Goal: Check status: Check status

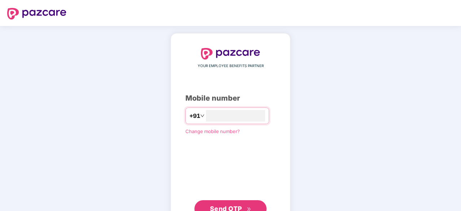
type input "**********"
click at [240, 203] on span "Send OTP" at bounding box center [231, 208] width 42 height 10
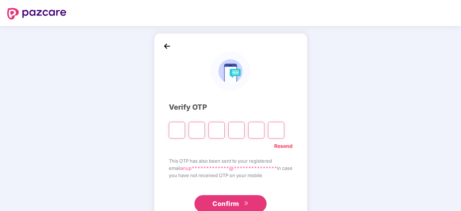
type input "*"
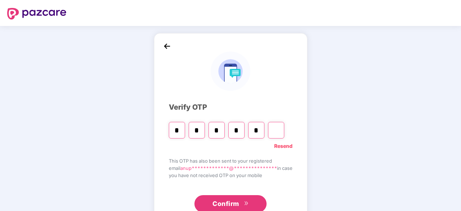
type input "*"
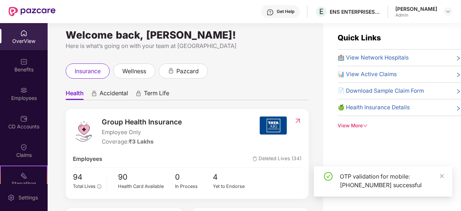
scroll to position [23, 0]
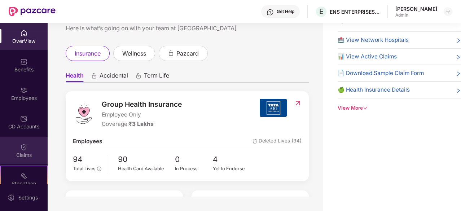
click at [22, 148] on img at bounding box center [23, 147] width 7 height 7
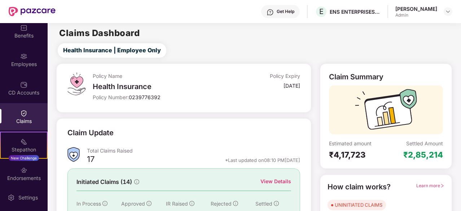
scroll to position [45, 0]
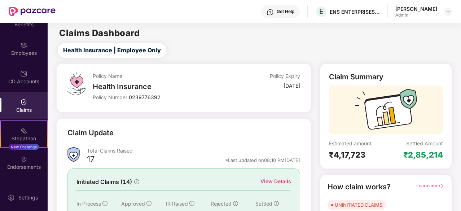
click at [16, 109] on div "Claims" at bounding box center [24, 109] width 48 height 7
drag, startPoint x: 460, startPoint y: 49, endPoint x: 298, endPoint y: 49, distance: 161.7
click at [298, 49] on div "Health Insurance | Employee Only" at bounding box center [256, 50] width 410 height 14
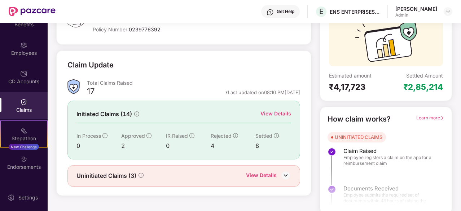
scroll to position [71, 0]
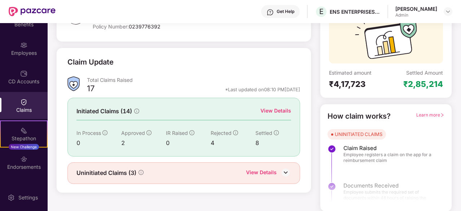
click at [281, 110] on div "View Details" at bounding box center [276, 111] width 31 height 8
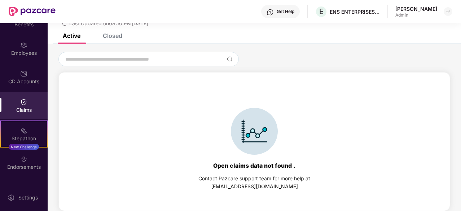
scroll to position [31, 0]
click at [116, 35] on div "List of Initiated Claims Last Updated on 08:10 PM, 19 Sep 2025 Active Closed Op…" at bounding box center [255, 101] width 414 height 219
click at [116, 35] on div "Closed" at bounding box center [112, 35] width 19 height 7
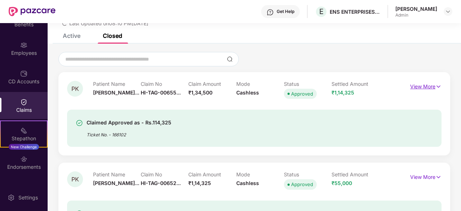
click at [436, 85] on img at bounding box center [439, 87] width 6 height 8
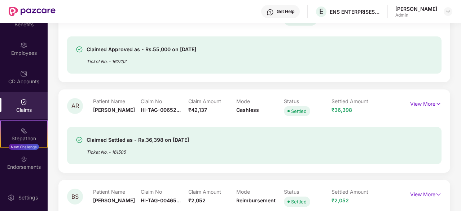
scroll to position [0, 0]
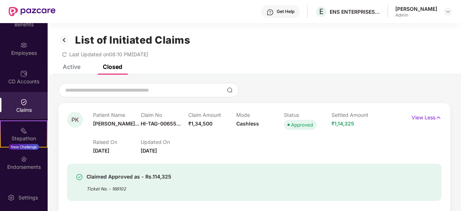
drag, startPoint x: 460, startPoint y: 36, endPoint x: 421, endPoint y: 42, distance: 39.8
click at [421, 42] on div "List of Initiated Claims Last Updated on 08:10 PM, 19 Sep 2025" at bounding box center [255, 44] width 414 height 42
click at [421, 42] on div "List of Initiated Claims" at bounding box center [254, 40] width 392 height 12
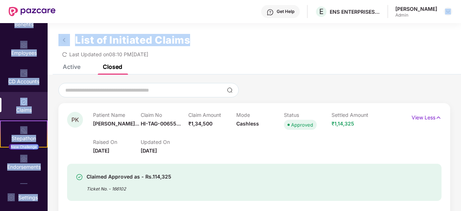
drag, startPoint x: 460, startPoint y: 33, endPoint x: 459, endPoint y: 19, distance: 13.4
click at [459, 19] on div "Get Help E ENS ENTERPRISES PRIVATE LIMITED Anupam Kumar Srivastava Admin OverVi…" at bounding box center [230, 105] width 461 height 211
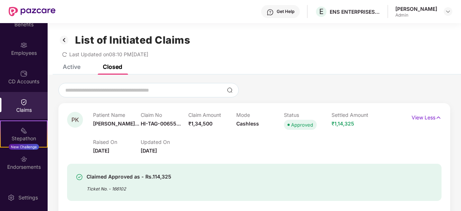
click at [441, 65] on div "Active Closed" at bounding box center [255, 70] width 414 height 10
click at [276, 88] on div at bounding box center [254, 90] width 392 height 14
click at [431, 117] on p "View Less" at bounding box center [427, 117] width 30 height 10
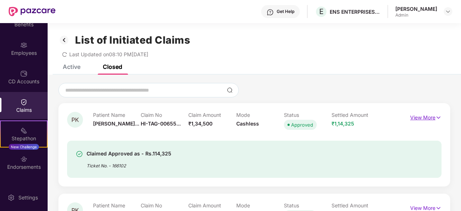
click at [437, 117] on img at bounding box center [439, 118] width 6 height 8
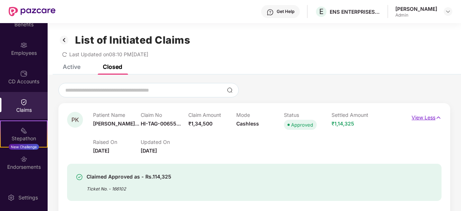
click at [432, 116] on p "View Less" at bounding box center [427, 117] width 30 height 10
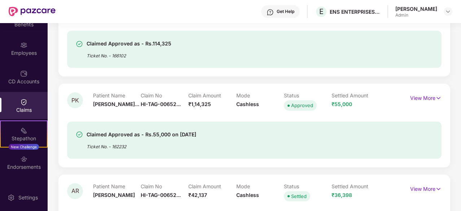
scroll to position [113, 0]
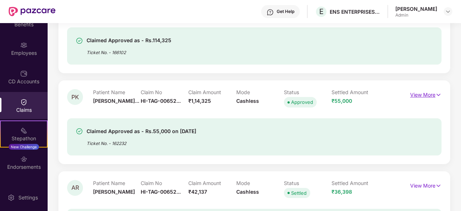
click at [434, 95] on p "View More" at bounding box center [425, 94] width 31 height 10
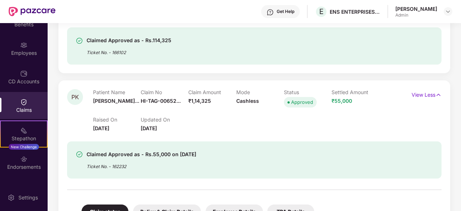
click at [308, 179] on div at bounding box center [254, 186] width 375 height 15
click at [432, 96] on p "View Less" at bounding box center [427, 94] width 30 height 10
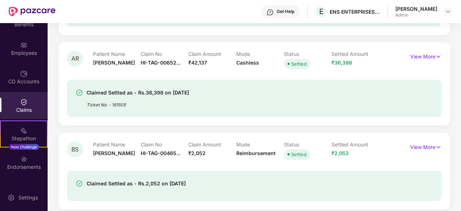
scroll to position [243, 0]
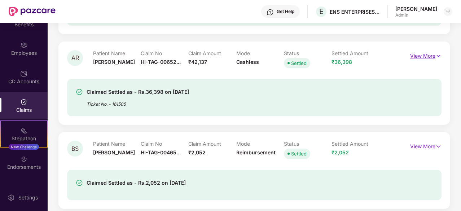
click at [426, 58] on p "View More" at bounding box center [425, 55] width 31 height 10
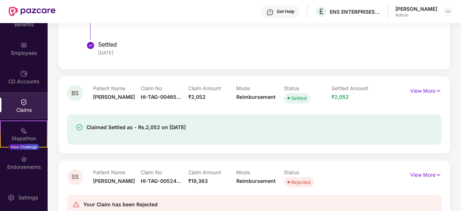
scroll to position [575, 0]
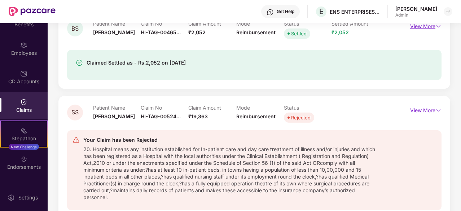
click at [433, 26] on p "View More" at bounding box center [425, 26] width 31 height 10
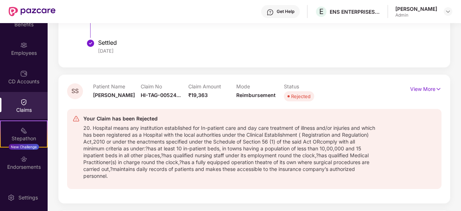
scroll to position [821, 0]
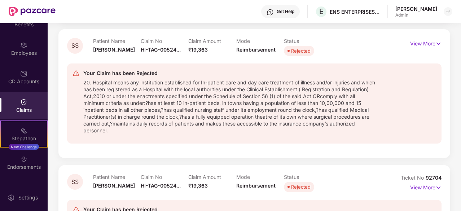
click at [431, 43] on p "View More" at bounding box center [425, 43] width 31 height 10
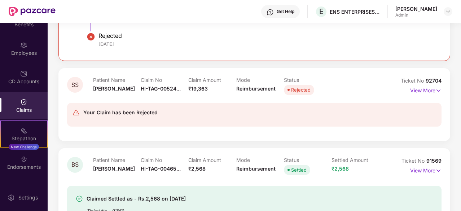
scroll to position [1066, 0]
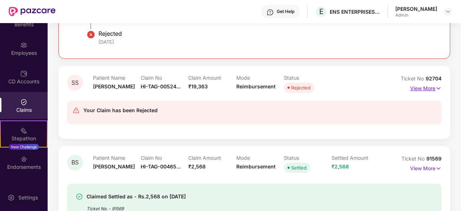
click at [429, 86] on p "View More" at bounding box center [425, 88] width 31 height 10
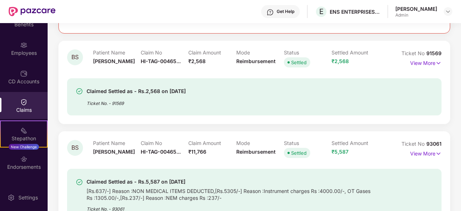
scroll to position [1427, 0]
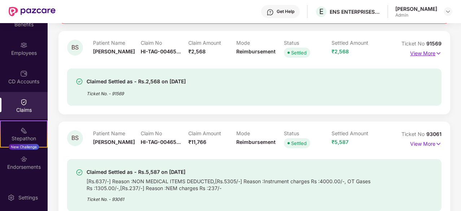
click at [430, 55] on p "View More" at bounding box center [425, 53] width 31 height 10
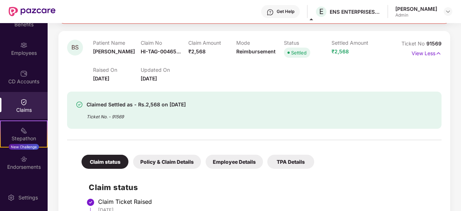
click at [434, 129] on div at bounding box center [254, 136] width 375 height 15
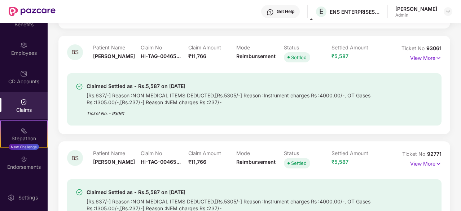
scroll to position [1860, 0]
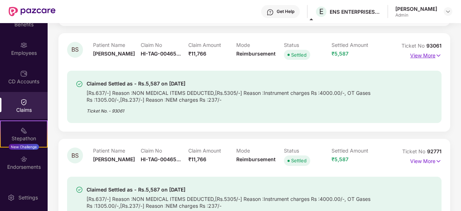
click at [433, 54] on p "View More" at bounding box center [425, 55] width 31 height 10
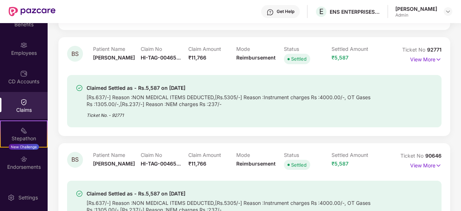
scroll to position [2250, 0]
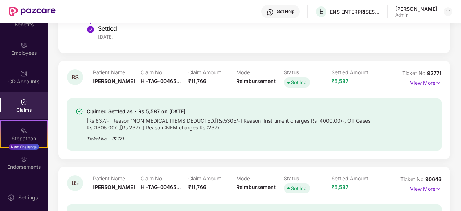
click at [431, 79] on p "View More" at bounding box center [425, 82] width 31 height 10
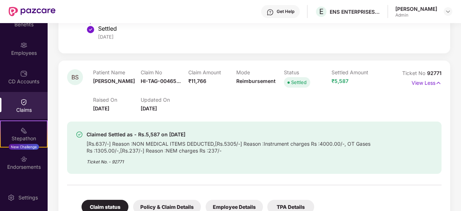
click at [253, 184] on div at bounding box center [254, 181] width 375 height 15
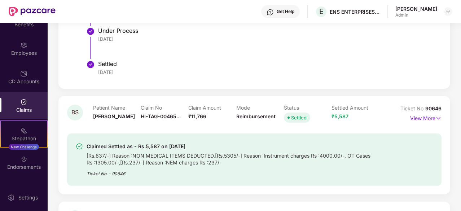
scroll to position [2611, 0]
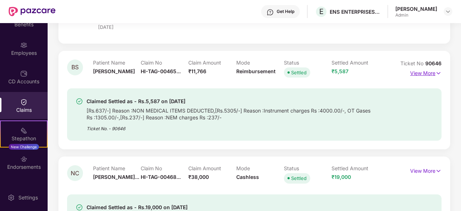
click at [424, 71] on p "View More" at bounding box center [425, 72] width 31 height 10
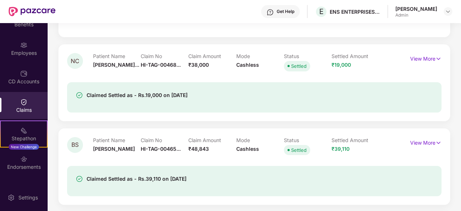
scroll to position [3001, 0]
click at [433, 54] on p "View More" at bounding box center [425, 59] width 31 height 10
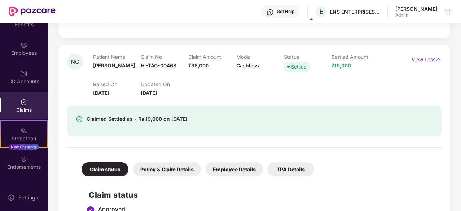
click at [269, 191] on h2 "Claim status" at bounding box center [262, 195] width 346 height 12
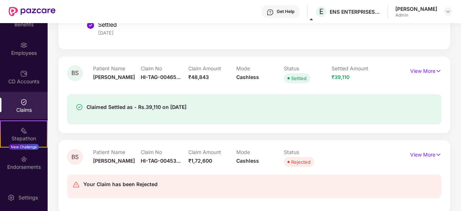
scroll to position [3189, 0]
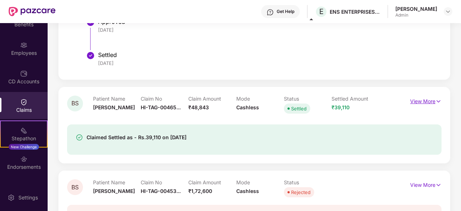
click at [438, 96] on p "View More" at bounding box center [425, 101] width 31 height 10
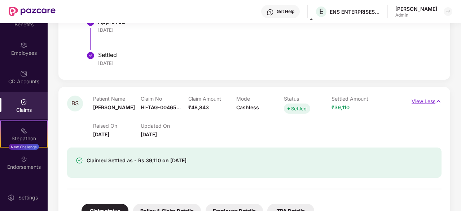
click at [438, 96] on p "View Less" at bounding box center [427, 101] width 30 height 10
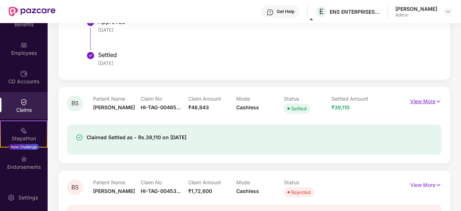
click at [422, 99] on p "View More" at bounding box center [425, 101] width 31 height 10
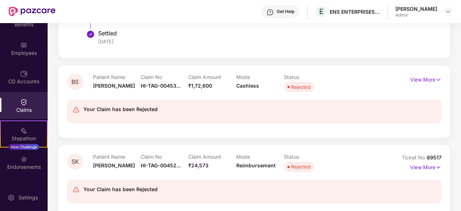
scroll to position [3506, 0]
click at [431, 78] on p "View More" at bounding box center [425, 79] width 31 height 10
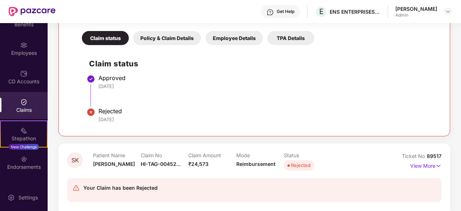
scroll to position [3663, 0]
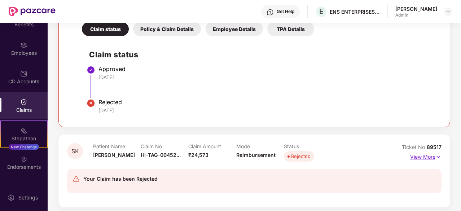
click at [436, 154] on img at bounding box center [439, 157] width 6 height 8
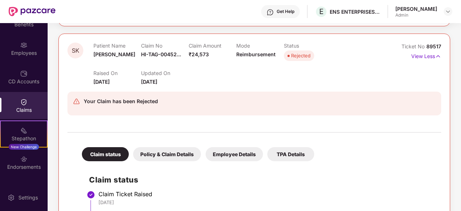
scroll to position [0, 0]
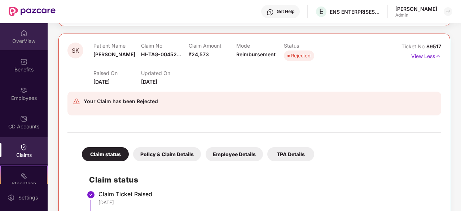
click at [24, 39] on div "OverView" at bounding box center [24, 41] width 48 height 7
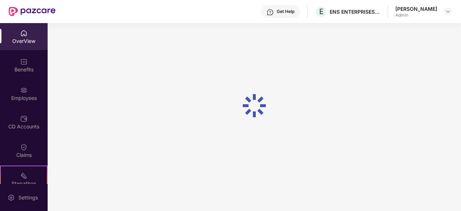
scroll to position [23, 0]
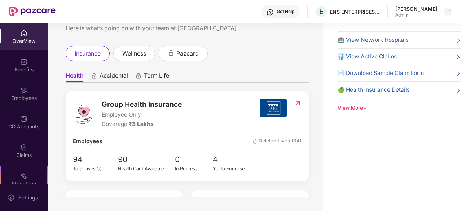
click at [451, 56] on div "📊 View Active Claims" at bounding box center [399, 56] width 123 height 9
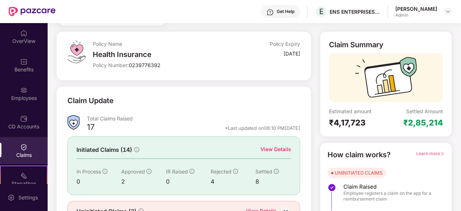
scroll to position [71, 0]
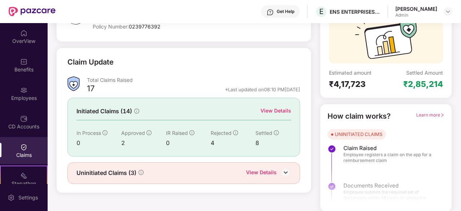
drag, startPoint x: 430, startPoint y: 111, endPoint x: 430, endPoint y: 116, distance: 4.7
click at [430, 116] on div "Learn more" at bounding box center [431, 116] width 28 height 11
click at [430, 116] on span "Learn more" at bounding box center [431, 114] width 28 height 5
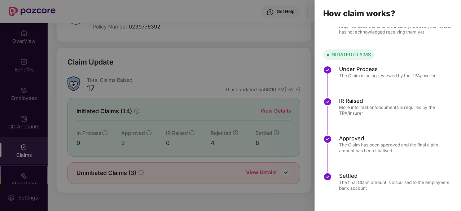
scroll to position [0, 0]
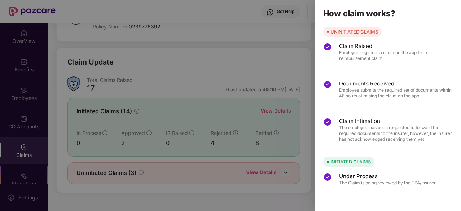
click at [256, 53] on div at bounding box center [230, 105] width 461 height 211
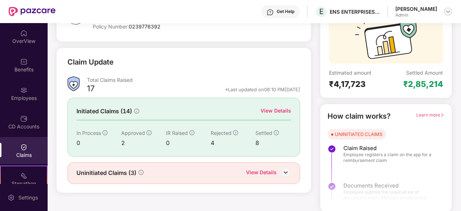
click at [448, 12] on img at bounding box center [448, 12] width 6 height 6
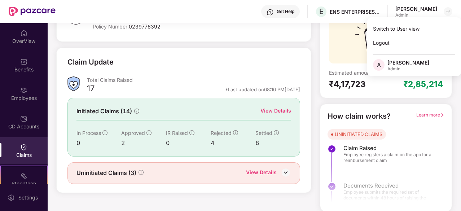
click at [326, 62] on div "Claim Summary Estimated amount ₹4,17,723 Settled Amount ₹2,85,214" at bounding box center [386, 45] width 132 height 105
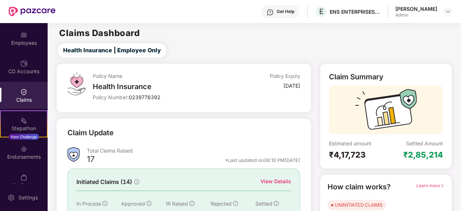
scroll to position [67, 0]
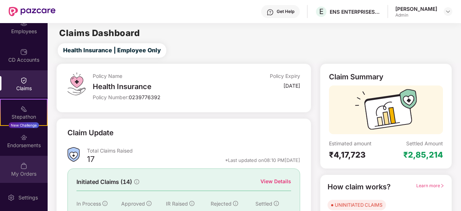
click at [18, 161] on div "My Orders" at bounding box center [24, 169] width 48 height 27
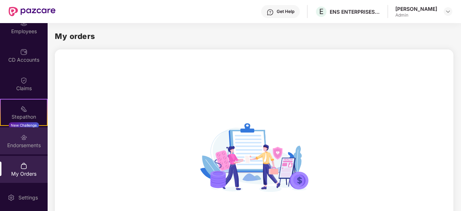
click at [21, 131] on div "Endorsements" at bounding box center [24, 140] width 48 height 27
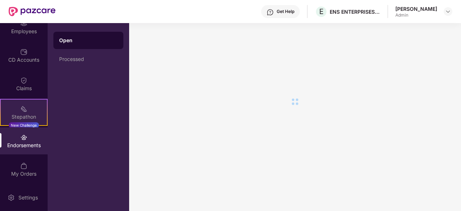
click at [28, 114] on div "Stepathon" at bounding box center [24, 116] width 46 height 7
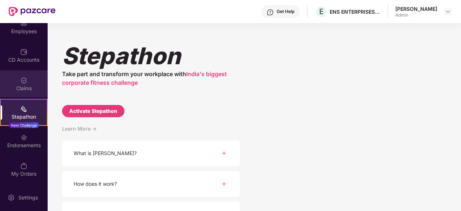
click at [11, 75] on div "Claims" at bounding box center [24, 83] width 48 height 27
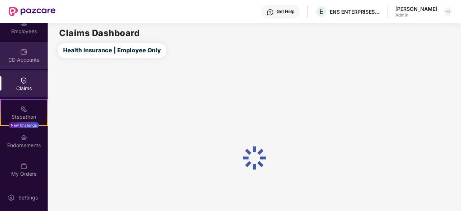
click at [29, 59] on div "CD Accounts" at bounding box center [24, 59] width 48 height 7
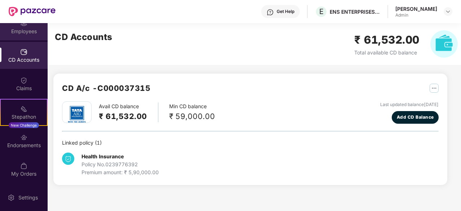
click at [26, 37] on div "Employees" at bounding box center [24, 26] width 48 height 27
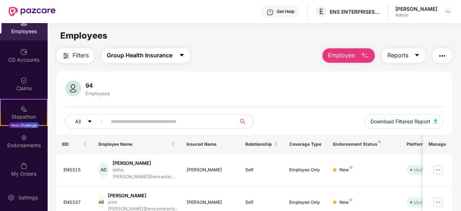
click at [170, 56] on span "Group Health Insurance" at bounding box center [140, 55] width 66 height 9
click at [219, 51] on div "Filters Group Health Insurance Employee Reports" at bounding box center [254, 55] width 396 height 14
click at [74, 58] on span "Filters" at bounding box center [81, 55] width 16 height 9
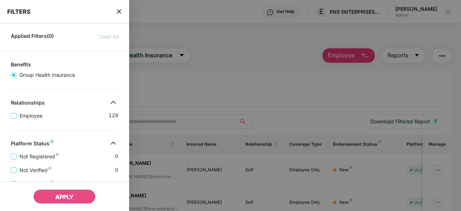
scroll to position [16, 0]
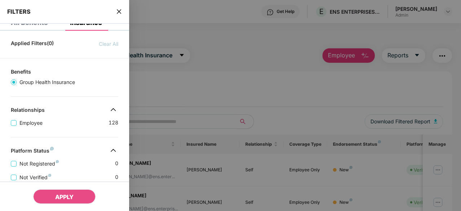
click at [119, 9] on icon "close" at bounding box center [119, 12] width 6 height 6
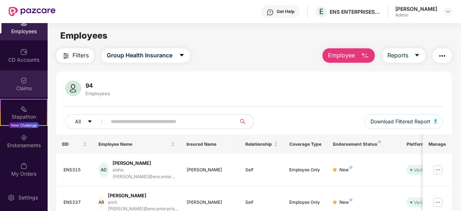
click at [20, 80] on img at bounding box center [23, 80] width 7 height 7
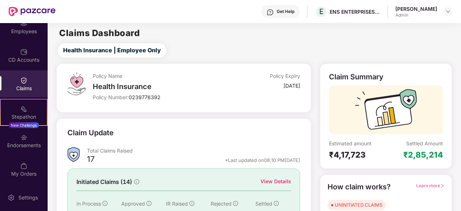
drag, startPoint x: 460, startPoint y: 52, endPoint x: 408, endPoint y: 48, distance: 52.2
click at [408, 48] on div "Health Insurance | Employee Only" at bounding box center [256, 50] width 410 height 14
